Goal: Complete application form

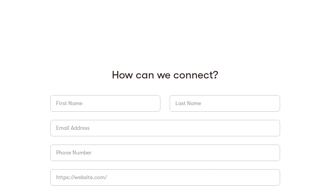
click at [106, 109] on input "briefForm" at bounding box center [105, 103] width 110 height 16
type input "[PERSON_NAME]"
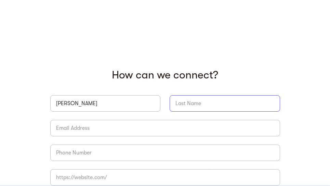
click at [201, 100] on input "briefForm" at bounding box center [225, 103] width 110 height 16
type input "[PERSON_NAME]"
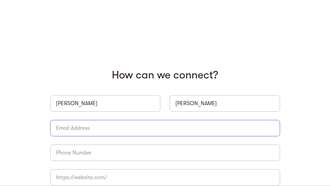
click at [155, 122] on input "briefForm" at bounding box center [165, 128] width 230 height 16
type input "[EMAIL_ADDRESS][DOMAIN_NAME]"
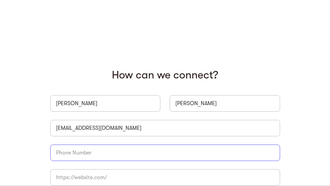
click at [153, 149] on input "briefForm" at bounding box center [165, 152] width 230 height 16
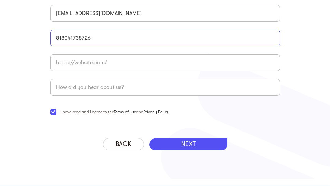
scroll to position [115, 0]
type input "818041738726"
click at [183, 143] on p "NEXT" at bounding box center [188, 144] width 14 height 8
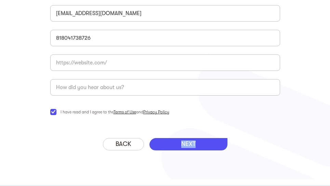
click at [183, 143] on p "NEXT" at bounding box center [188, 144] width 14 height 8
click at [215, 121] on div "[PERSON_NAME] [EMAIL_ADDRESS][DOMAIN_NAME] 818041738726 Company Name * I have r…" at bounding box center [165, 48] width 230 height 152
click at [216, 145] on div "NEXT" at bounding box center [188, 144] width 78 height 12
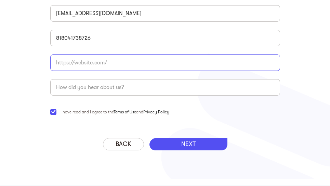
click at [105, 64] on input "briefForm" at bounding box center [165, 62] width 230 height 16
click at [74, 62] on input "https" at bounding box center [165, 62] width 230 height 16
paste input "://[DOMAIN_NAME][URL]"
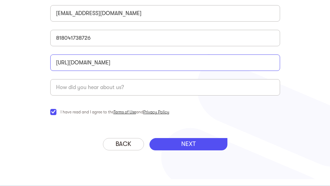
type input "[URL][DOMAIN_NAME]"
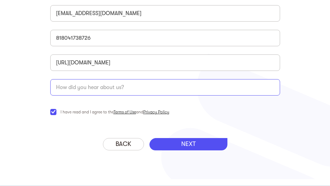
click at [73, 89] on input "briefForm" at bounding box center [165, 87] width 230 height 16
type input "ai"
click at [167, 148] on div "NEXT" at bounding box center [188, 144] width 78 height 12
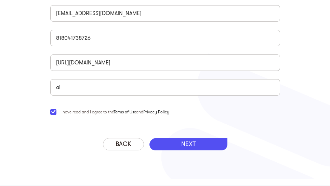
click at [167, 148] on div "NEXT" at bounding box center [188, 144] width 78 height 12
